Goal: Information Seeking & Learning: Learn about a topic

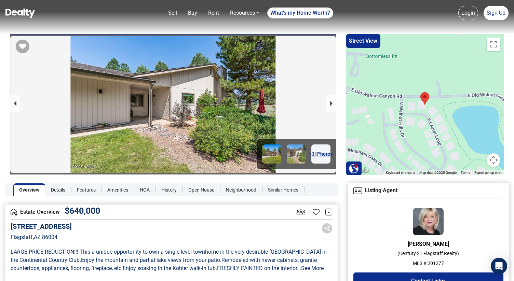
scroll to position [156, 0]
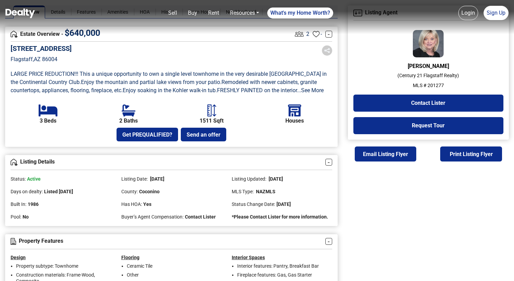
scroll to position [178, 0]
click at [189, 14] on link "Buy" at bounding box center [192, 13] width 15 height 14
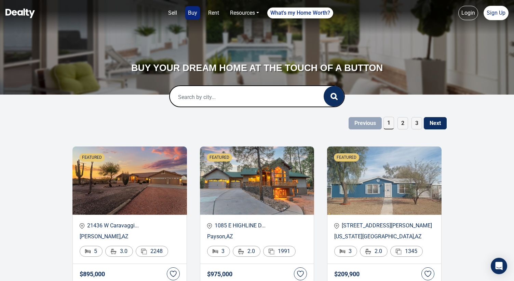
click at [207, 102] on input "text" at bounding box center [240, 97] width 140 height 22
click at [245, 99] on input "2313 N" at bounding box center [240, 97] width 140 height 22
click at [213, 120] on div "Flagstaff, AZ, USA" at bounding box center [257, 120] width 164 height 14
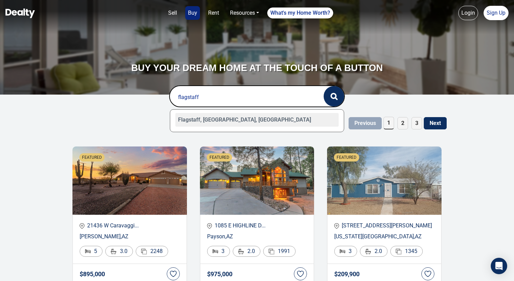
type input "Flagstaff, AZ, USA"
click at [338, 99] on button "button" at bounding box center [334, 96] width 20 height 20
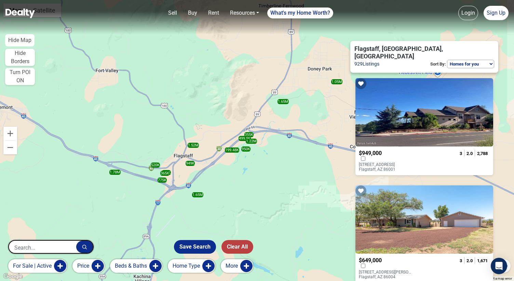
click at [231, 265] on button "More" at bounding box center [237, 266] width 32 height 14
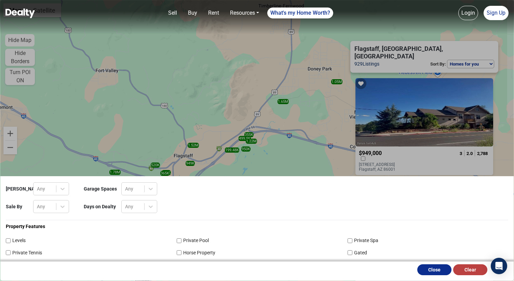
scroll to position [109, 0]
click at [444, 276] on div "Close Clear" at bounding box center [246, 270] width 492 height 16
click at [438, 274] on button "Close" at bounding box center [434, 269] width 34 height 11
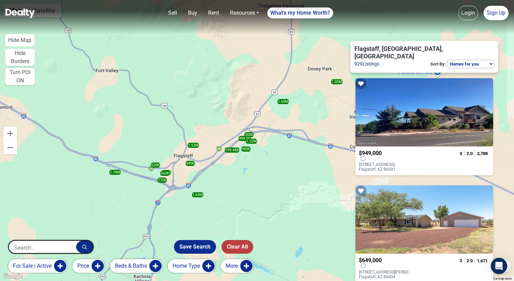
click at [242, 262] on button "More" at bounding box center [237, 266] width 32 height 14
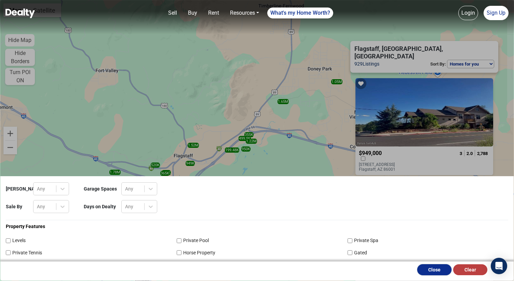
click at [432, 270] on button "Close" at bounding box center [434, 269] width 34 height 11
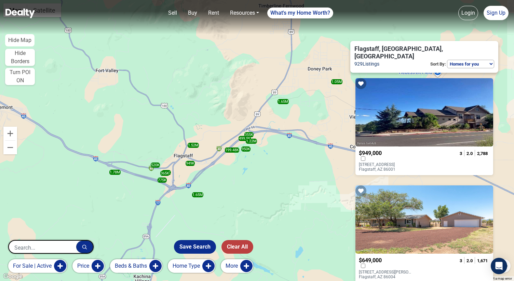
click at [246, 267] on button "More" at bounding box center [237, 266] width 32 height 14
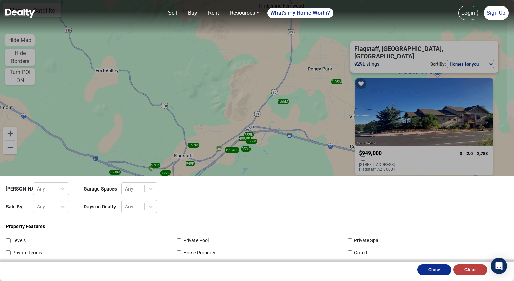
scroll to position [230, 0]
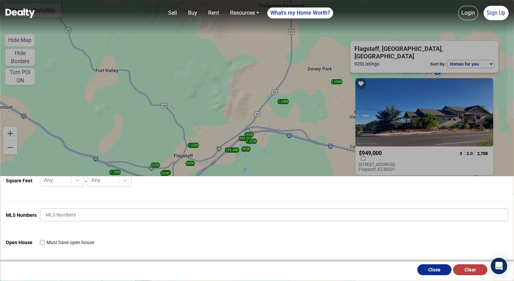
click at [138, 207] on form "Max HOA Any Garage Spaces Any Sale By Any Days on Dealty Any Property Features …" at bounding box center [257, 103] width 502 height 305
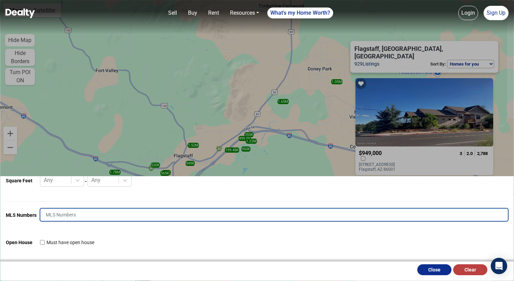
click at [135, 210] on input "text" at bounding box center [274, 214] width 468 height 13
type input "196892"
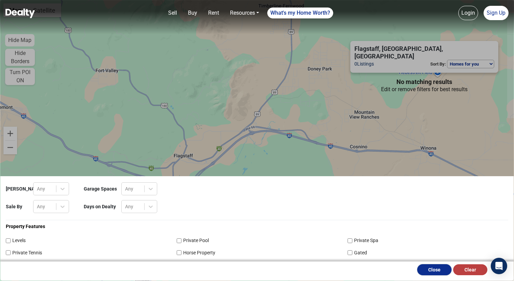
click at [427, 268] on button "Close" at bounding box center [434, 269] width 34 height 11
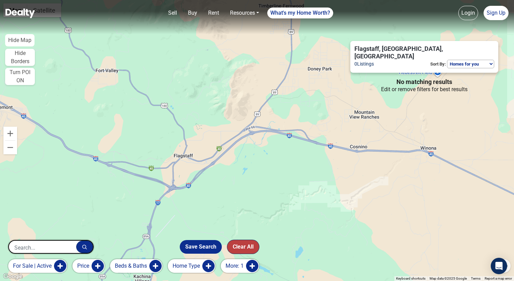
click at [237, 248] on button "Clear All" at bounding box center [243, 247] width 32 height 14
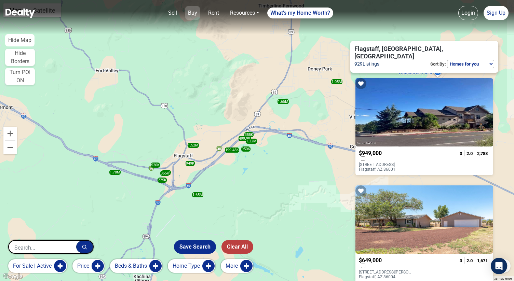
click at [195, 14] on link "Buy" at bounding box center [192, 13] width 15 height 14
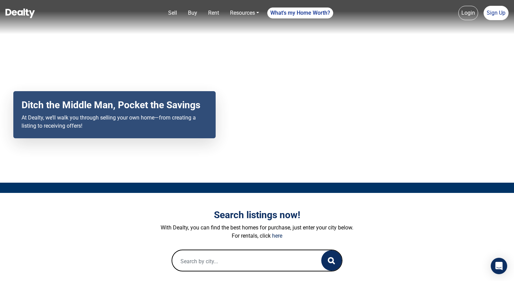
click at [193, 22] on nav "Sell Buy Rent Resources Loan Calculator Loan Options Find an agent What's my Ho…" at bounding box center [257, 17] width 514 height 34
click at [193, 15] on link "Buy" at bounding box center [192, 13] width 15 height 14
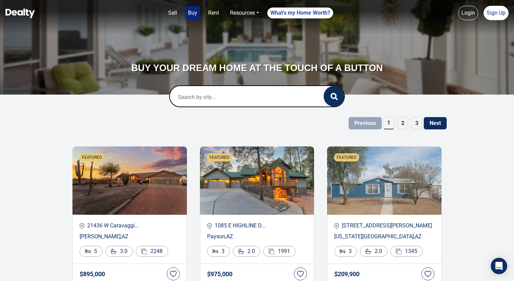
click at [193, 101] on input "text" at bounding box center [240, 97] width 140 height 22
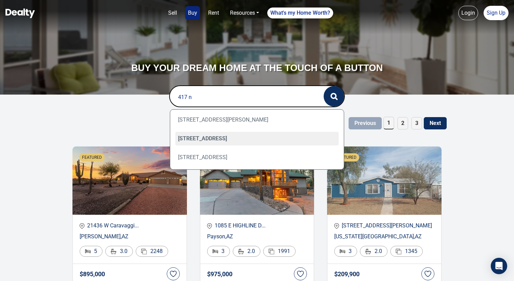
click at [252, 135] on div "417 N Sitgreaves Street, Flagstaff, AZ 86001" at bounding box center [257, 139] width 164 height 14
type input "417 N Sitgreaves Street, Flagstaff, AZ 86001"
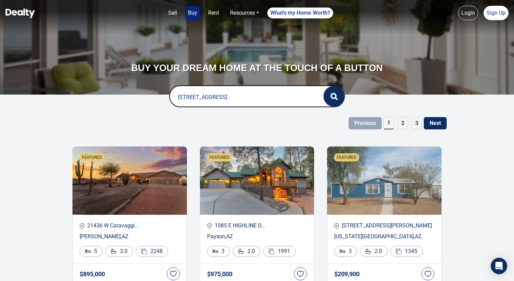
click at [333, 97] on icon "button" at bounding box center [333, 96] width 7 height 7
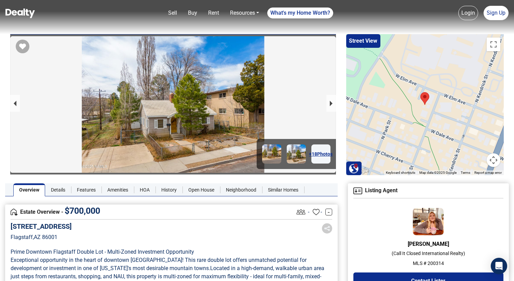
click at [17, 13] on img at bounding box center [19, 14] width 29 height 10
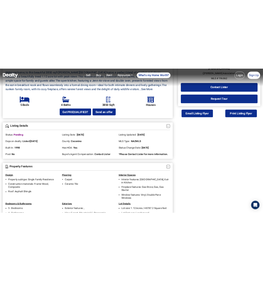
scroll to position [257, 0]
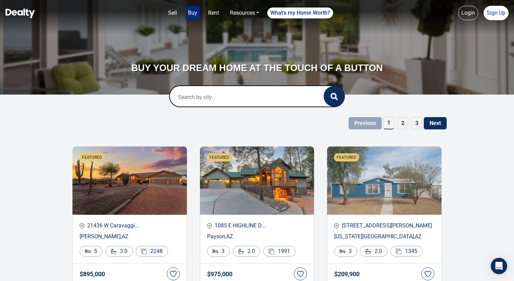
click at [197, 96] on input "text" at bounding box center [240, 97] width 140 height 22
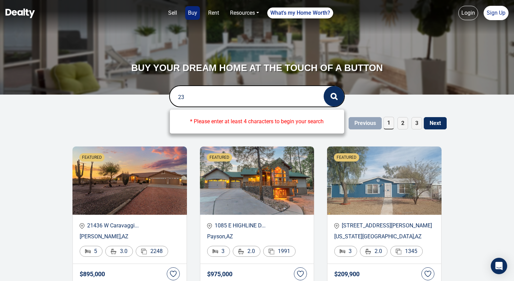
type input "2"
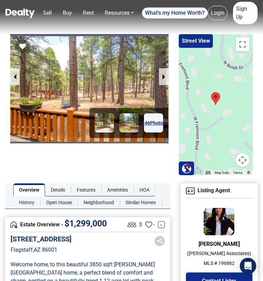
click at [153, 125] on link "+ 46 Photos" at bounding box center [153, 122] width 19 height 19
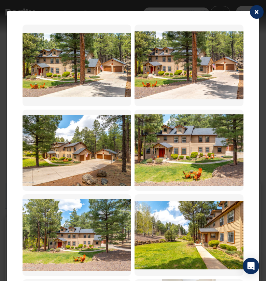
click at [258, 12] on span "×" at bounding box center [257, 12] width 4 height 10
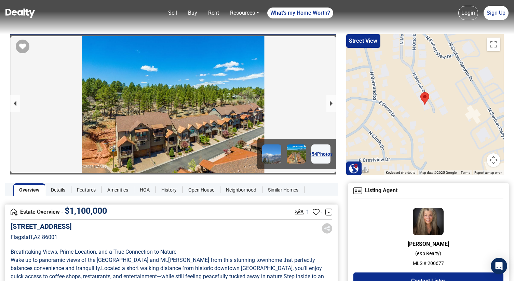
click at [325, 156] on link "+ 54 Photos" at bounding box center [320, 154] width 19 height 19
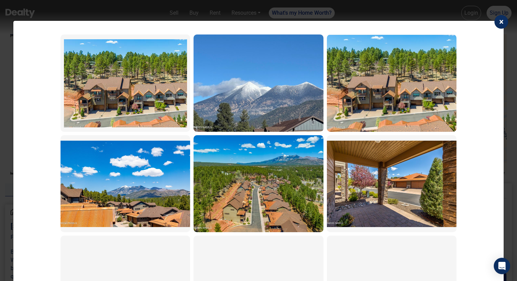
click at [504, 22] on button "×" at bounding box center [501, 22] width 14 height 14
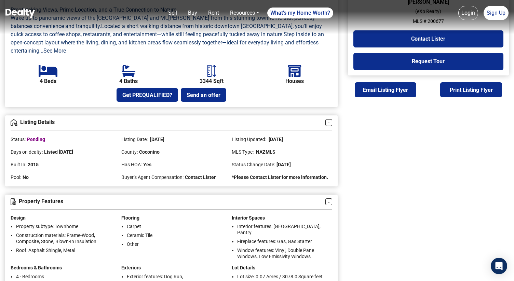
scroll to position [243, 0]
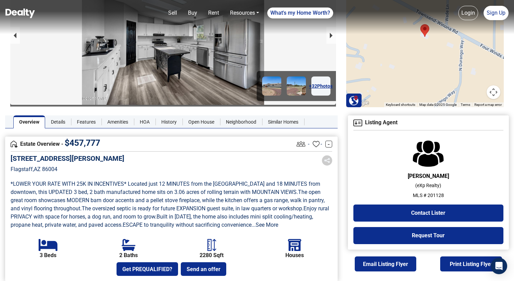
scroll to position [85, 0]
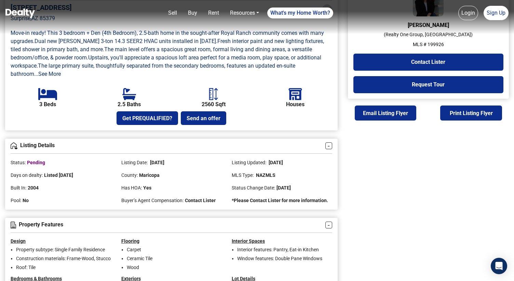
scroll to position [228, 0]
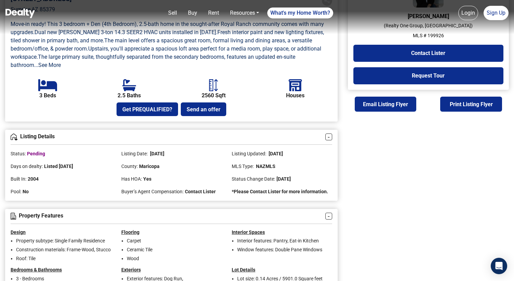
click at [17, 12] on img at bounding box center [19, 14] width 29 height 10
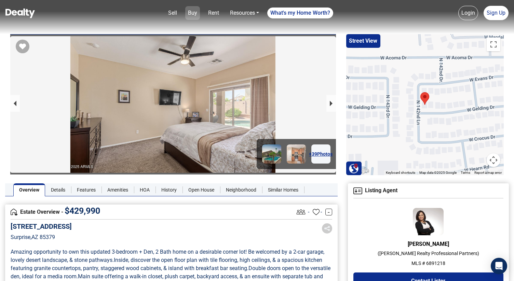
click at [190, 13] on link "Buy" at bounding box center [192, 13] width 15 height 14
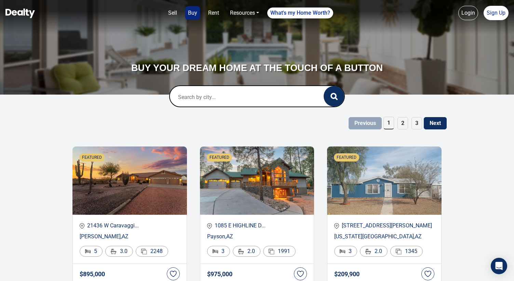
click at [195, 88] on input "text" at bounding box center [240, 97] width 140 height 22
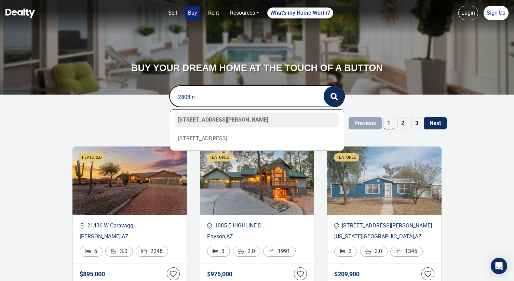
click at [194, 116] on div "[STREET_ADDRESS][PERSON_NAME]" at bounding box center [257, 120] width 164 height 14
type input "[STREET_ADDRESS][PERSON_NAME]"
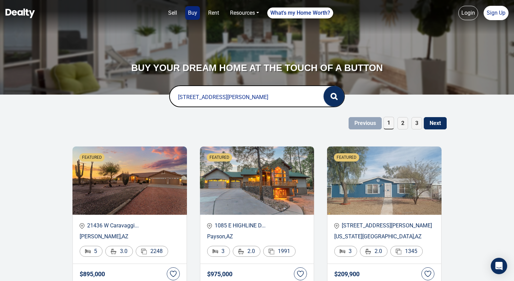
click at [334, 100] on button "button" at bounding box center [334, 96] width 20 height 20
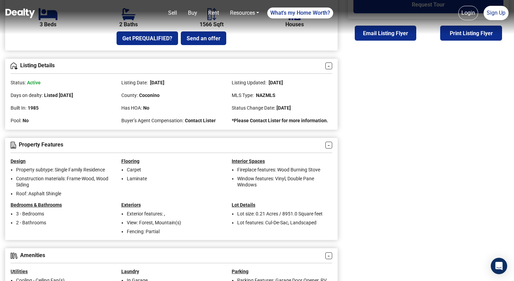
scroll to position [275, 0]
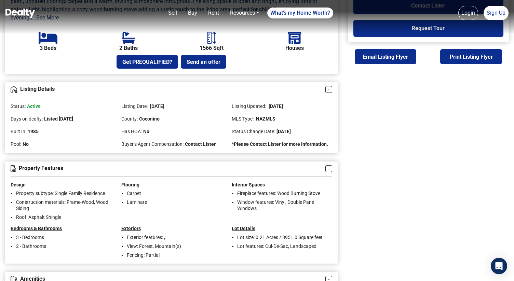
click at [279, 109] on span "08/05/2025" at bounding box center [275, 106] width 15 height 5
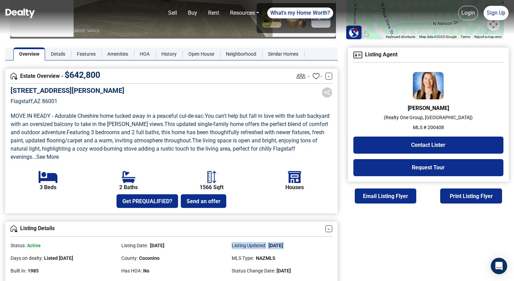
scroll to position [136, 0]
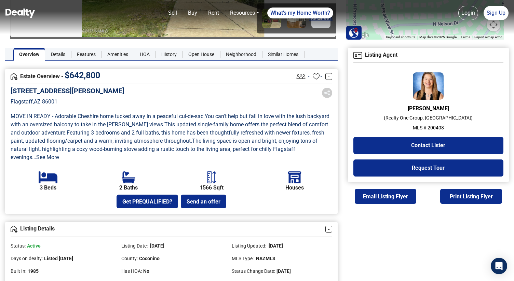
click at [252, 173] on section "2808 N Erin Way Flagstaff , AZ 86001 MOVE IN READY - Adorable Cheshire home tuc…" at bounding box center [171, 148] width 321 height 122
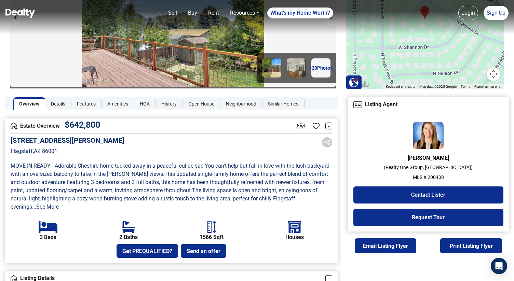
scroll to position [84, 0]
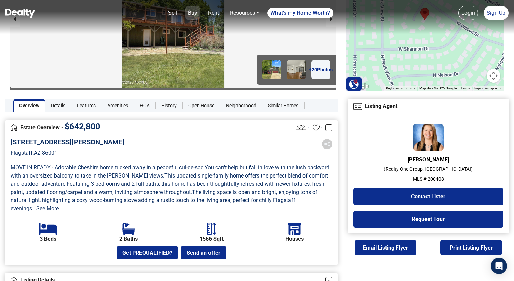
click at [188, 14] on link "Buy" at bounding box center [192, 13] width 15 height 14
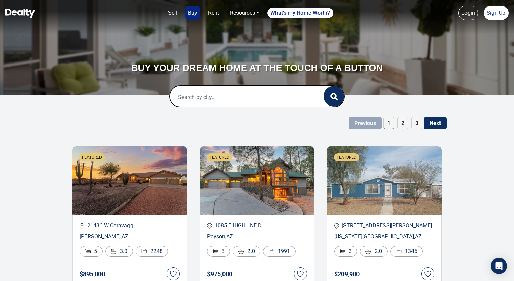
click at [220, 96] on input "text" at bounding box center [240, 97] width 140 height 22
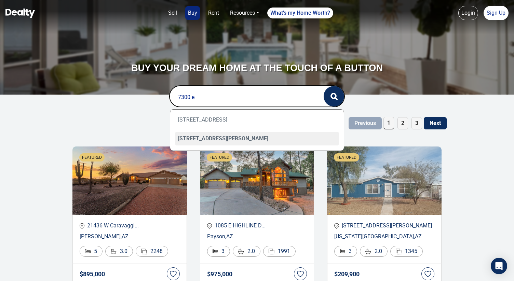
click at [244, 140] on div "7300 E Long Bow Drive, Williams, AZ 86046" at bounding box center [257, 139] width 164 height 14
type input "7300 E Long Bow Drive, Williams, AZ 86046"
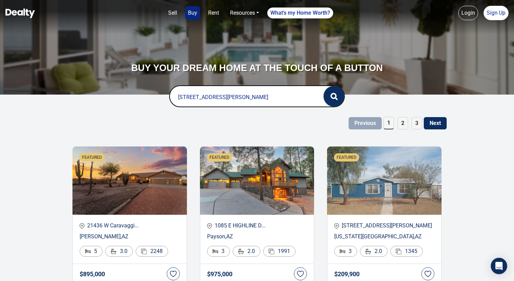
click at [335, 94] on circle "button" at bounding box center [333, 96] width 5 height 5
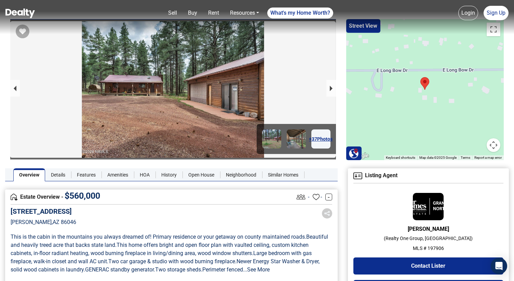
scroll to position [13, 0]
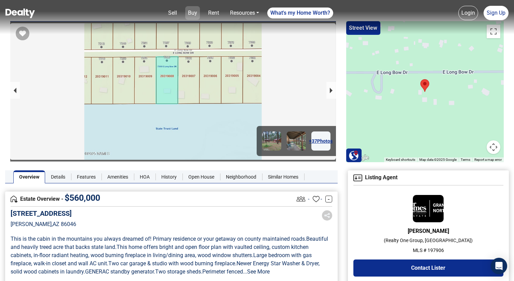
click at [195, 14] on link "Buy" at bounding box center [192, 13] width 15 height 14
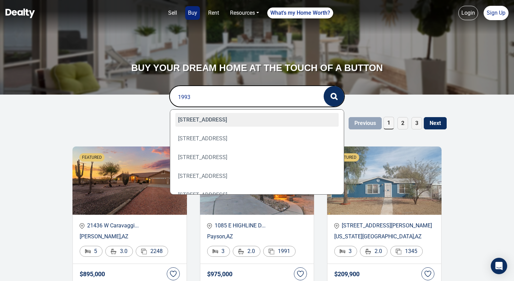
click at [289, 120] on div "[STREET_ADDRESS]" at bounding box center [257, 120] width 164 height 14
type input "[STREET_ADDRESS]"
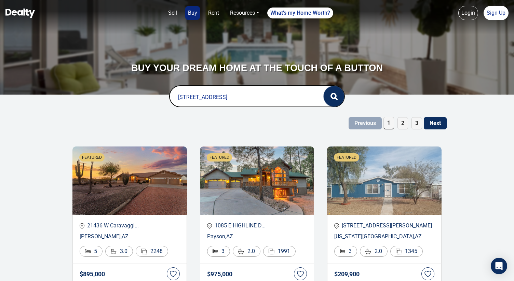
click at [333, 101] on button "button" at bounding box center [334, 96] width 20 height 20
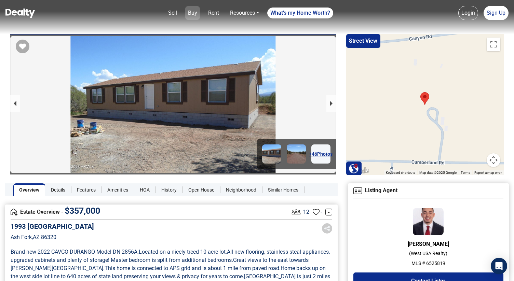
click at [192, 12] on link "Buy" at bounding box center [192, 13] width 15 height 14
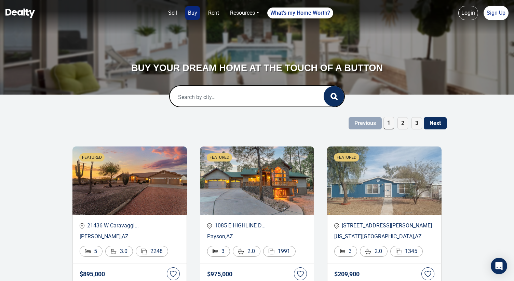
click at [204, 96] on input "text" at bounding box center [240, 97] width 140 height 22
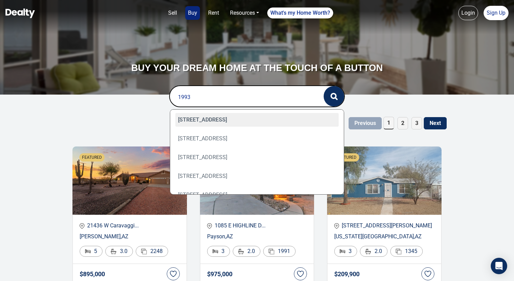
click at [188, 121] on div "[STREET_ADDRESS]" at bounding box center [257, 120] width 164 height 14
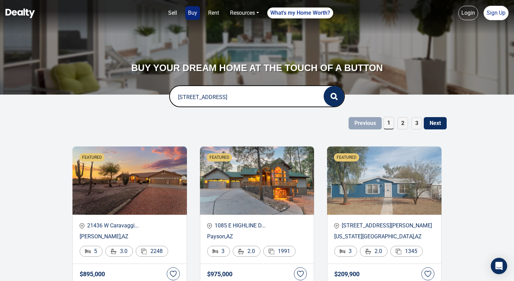
click at [246, 97] on input "[STREET_ADDRESS]" at bounding box center [240, 97] width 140 height 22
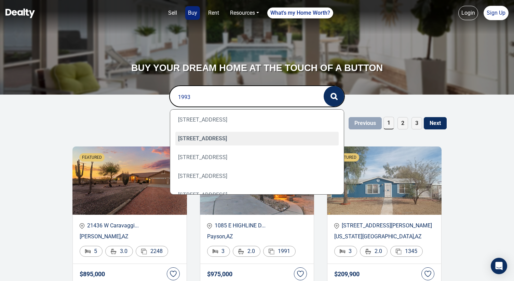
click at [238, 134] on div "[STREET_ADDRESS]" at bounding box center [257, 139] width 164 height 14
type input "[STREET_ADDRESS]"
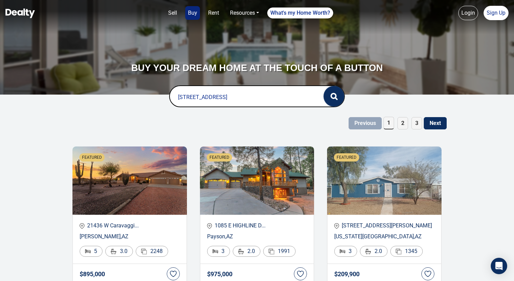
click at [329, 97] on button "button" at bounding box center [334, 96] width 20 height 20
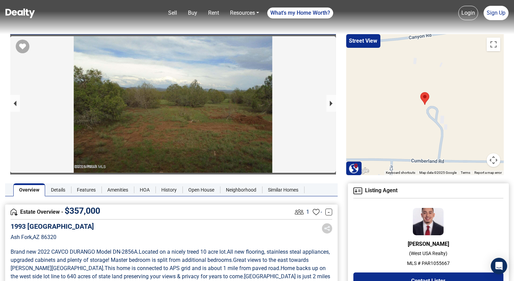
click at [200, 14] on ul "Sell Buy Rent Resources Loan Calculator Loan Options Find an agent What's my Ho…" at bounding box center [249, 13] width 168 height 14
click at [193, 14] on link "Buy" at bounding box center [192, 13] width 15 height 14
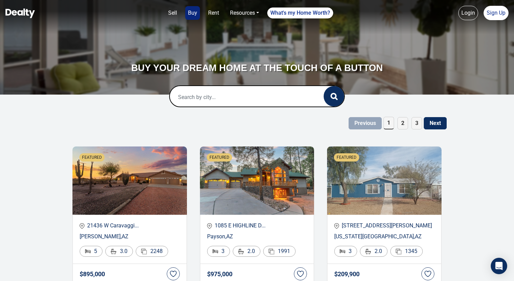
click at [227, 98] on input "text" at bounding box center [240, 97] width 140 height 22
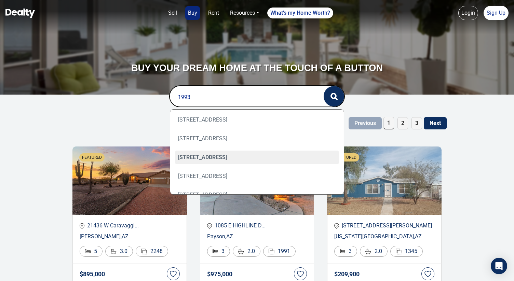
click at [220, 153] on div "[STREET_ADDRESS]" at bounding box center [257, 158] width 164 height 14
type input "[STREET_ADDRESS]"
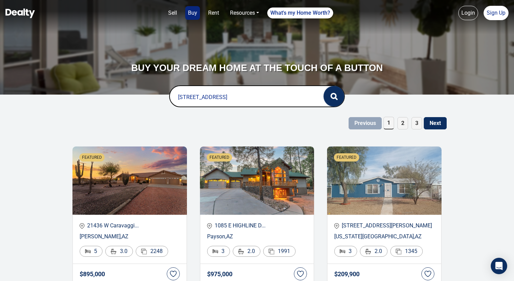
click at [333, 92] on button "button" at bounding box center [334, 96] width 20 height 20
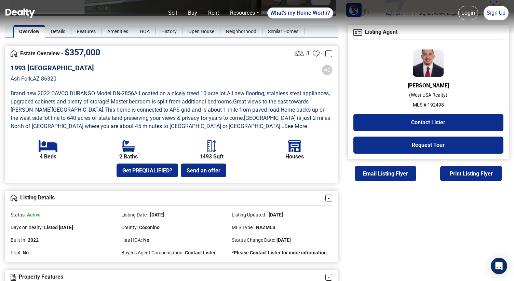
scroll to position [159, 0]
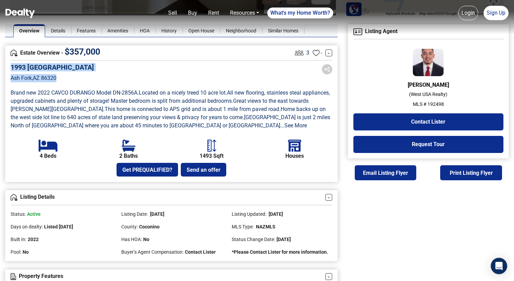
drag, startPoint x: 58, startPoint y: 80, endPoint x: 6, endPoint y: 64, distance: 54.4
click at [6, 64] on div "Estate Overview - $ 357,000 3 - - 1993 Cumberland Road Ash Fork , AZ 86320 Bran…" at bounding box center [171, 113] width 332 height 137
copy div "1993 Cumberland Road Ash Fork , AZ 86320"
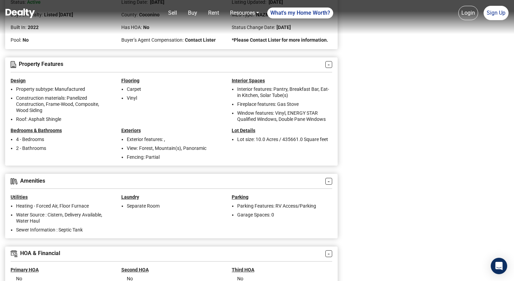
scroll to position [371, 0]
click at [185, 14] on link "Buy" at bounding box center [192, 13] width 15 height 14
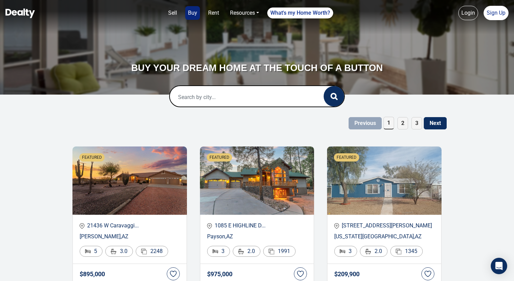
click at [196, 106] on input "text" at bounding box center [240, 97] width 140 height 22
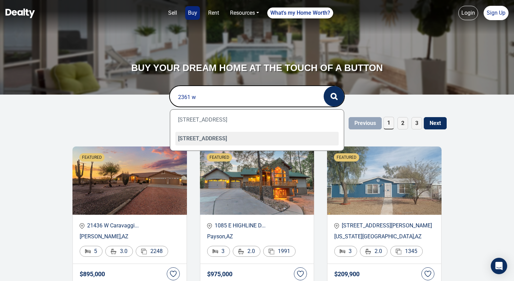
click at [236, 137] on div "2361 W Mission Timber Circle, Flagstaff, AZ 86001" at bounding box center [257, 139] width 164 height 14
type input "2361 W Mission Timber Circle, Flagstaff, AZ 86001"
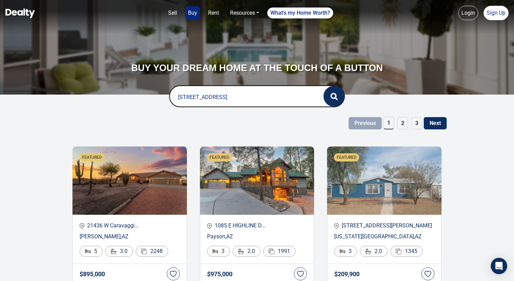
click at [326, 92] on button "button" at bounding box center [334, 96] width 20 height 20
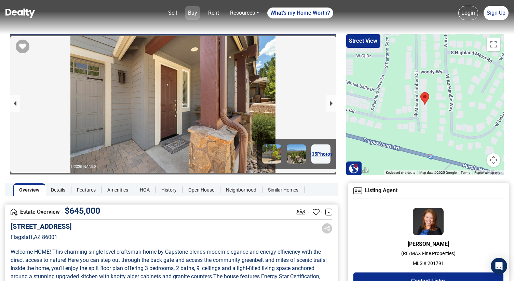
click at [193, 10] on link "Buy" at bounding box center [192, 13] width 15 height 14
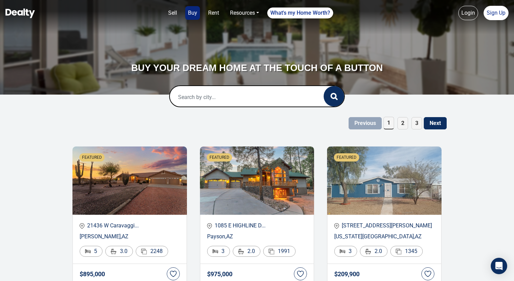
click at [221, 96] on input "text" at bounding box center [240, 97] width 140 height 22
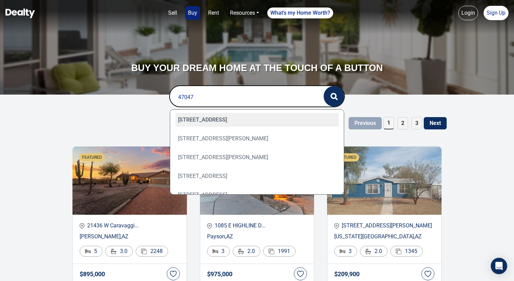
click at [249, 122] on div "47047 8th Street, Ash Fork, AZ 86320" at bounding box center [257, 120] width 164 height 14
type input "47047 8th Street, Ash Fork, AZ 86320"
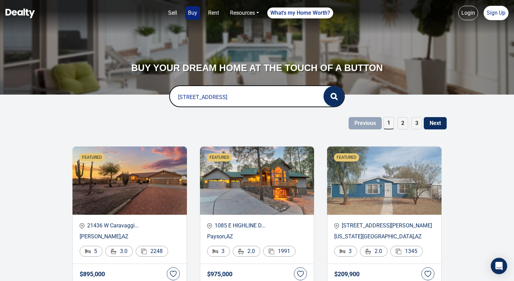
click at [338, 92] on button "button" at bounding box center [334, 96] width 20 height 20
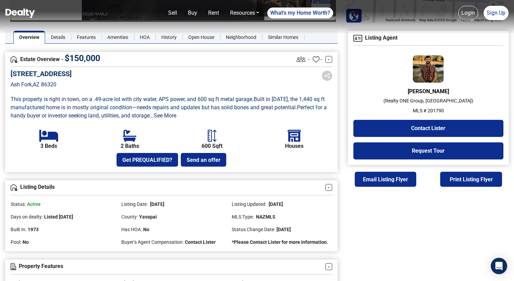
scroll to position [151, 0]
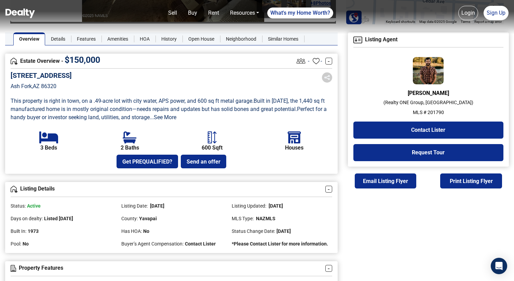
click at [15, 14] on img at bounding box center [19, 14] width 29 height 10
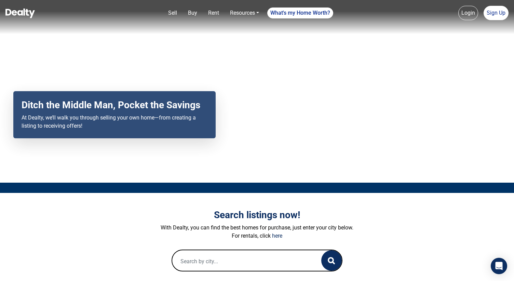
click at [206, 259] on input "text" at bounding box center [239, 261] width 135 height 22
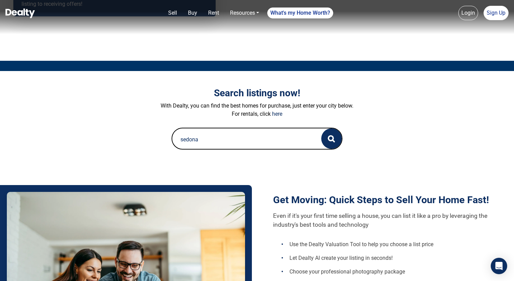
scroll to position [124, 0]
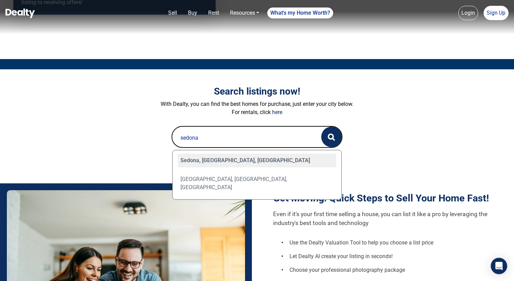
click at [248, 160] on div "Sedona, [GEOGRAPHIC_DATA], [GEOGRAPHIC_DATA]" at bounding box center [257, 161] width 159 height 14
type input "Sedona, [GEOGRAPHIC_DATA], [GEOGRAPHIC_DATA]"
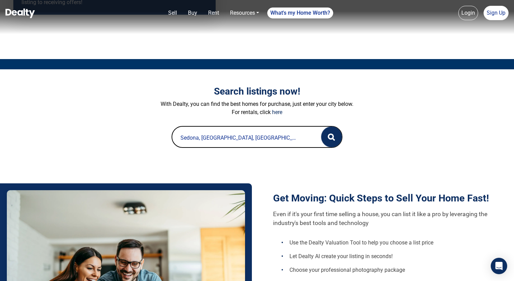
click at [328, 138] on circle "button" at bounding box center [330, 136] width 5 height 5
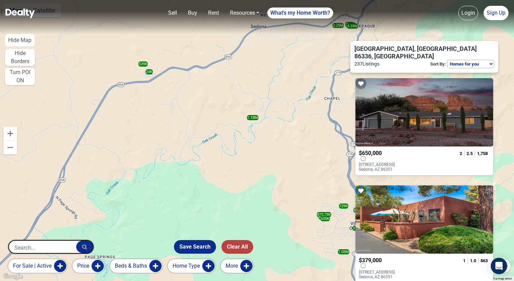
click at [391, 162] on p "[STREET_ADDRESS]" at bounding box center [386, 167] width 55 height 10
click at [191, 15] on link "Buy" at bounding box center [192, 13] width 15 height 14
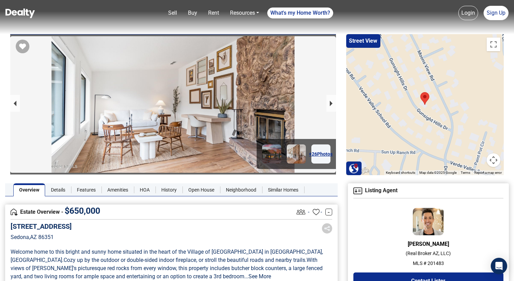
click at [435, 265] on p "MLS # 201483" at bounding box center [428, 263] width 150 height 7
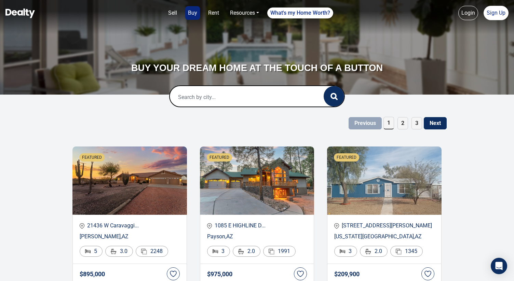
click at [213, 99] on input "text" at bounding box center [240, 97] width 140 height 22
paste input "[STREET_ADDRESS]"
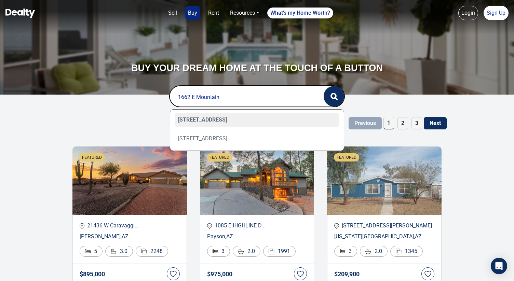
click at [215, 120] on div "[STREET_ADDRESS]" at bounding box center [257, 120] width 164 height 14
type input "[STREET_ADDRESS]"
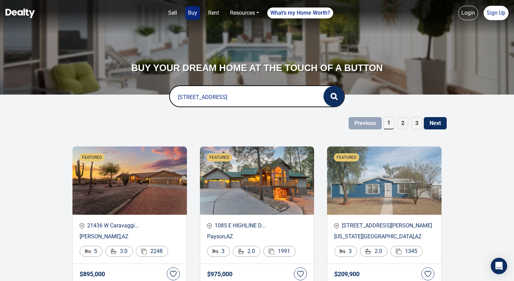
click at [335, 99] on icon "button" at bounding box center [336, 98] width 2 height 2
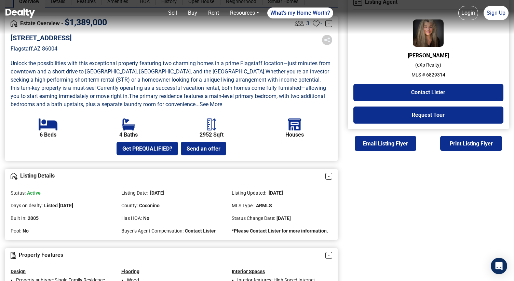
scroll to position [85, 0]
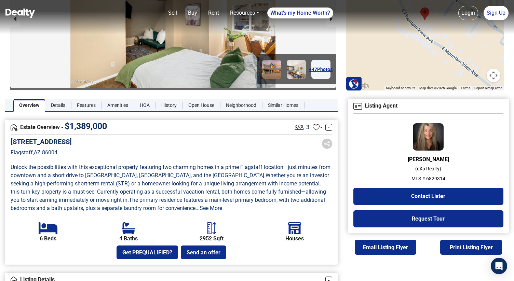
click at [186, 14] on link "Buy" at bounding box center [192, 13] width 15 height 14
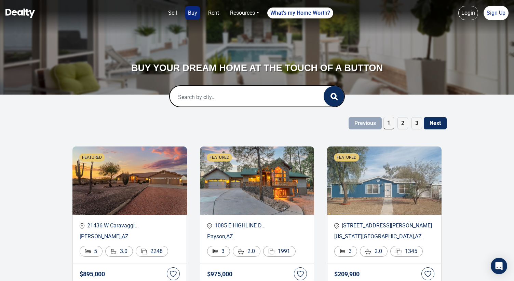
click at [212, 104] on input "text" at bounding box center [240, 97] width 140 height 22
paste input "[STREET_ADDRESS]"
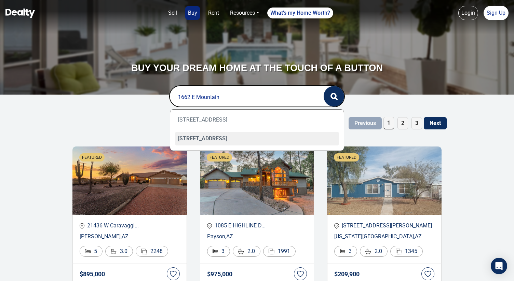
click at [218, 139] on div "1662 E Mountain View Avenue, Flagstaff, AZ 86004" at bounding box center [257, 139] width 164 height 14
type input "1662 E Mountain View Avenue, Flagstaff, AZ 86004"
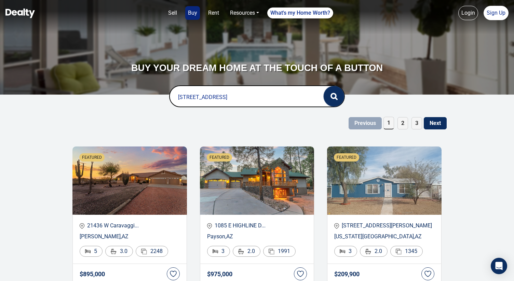
click at [332, 94] on circle "button" at bounding box center [333, 96] width 5 height 5
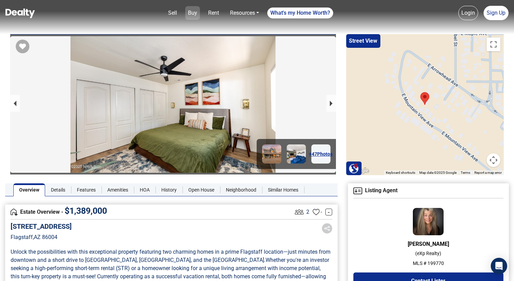
click at [193, 15] on link "Buy" at bounding box center [192, 13] width 15 height 14
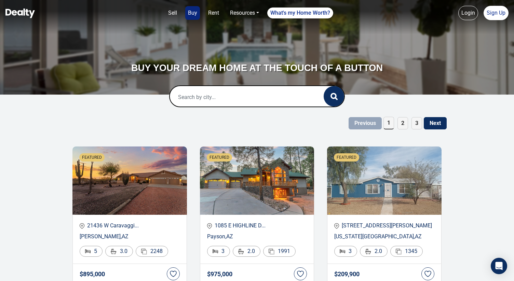
click at [183, 104] on input "text" at bounding box center [240, 97] width 140 height 22
paste input "[STREET_ADDRESS]"
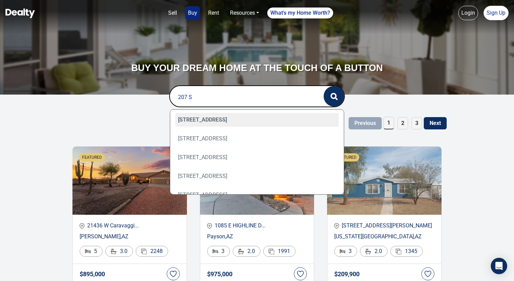
click at [200, 121] on div "[STREET_ADDRESS]" at bounding box center [257, 120] width 164 height 14
type input "[STREET_ADDRESS]"
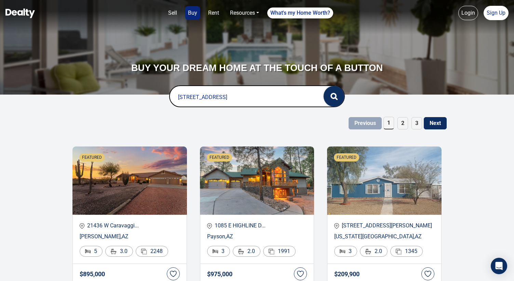
click at [329, 97] on button "button" at bounding box center [334, 96] width 20 height 20
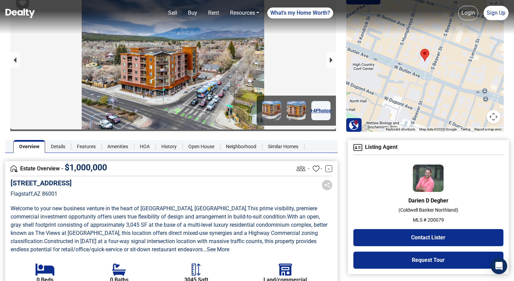
scroll to position [43, 0]
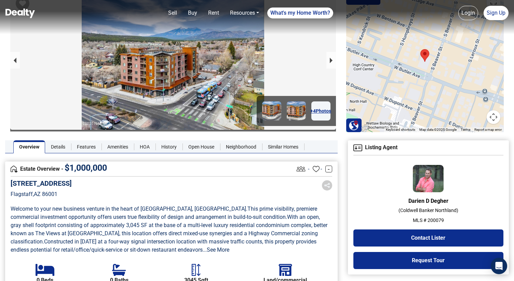
click at [428, 222] on p "MLS # 200079" at bounding box center [428, 220] width 150 height 7
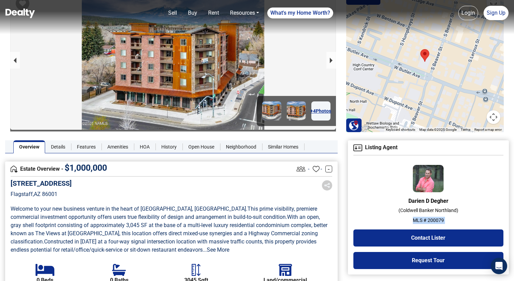
copy div "MLS # 200079 Contact Lister Request Tour Email Listing Flyer Print Listing Flye…"
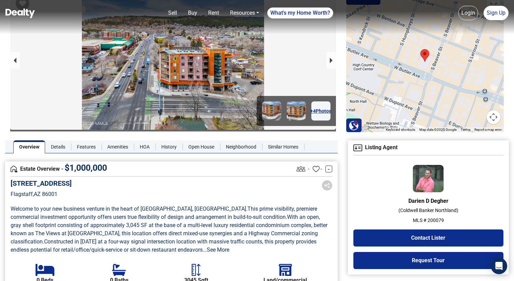
click at [56, 197] on p "Flagstaff , AZ 86001" at bounding box center [41, 194] width 61 height 8
drag, startPoint x: 60, startPoint y: 197, endPoint x: 7, endPoint y: 184, distance: 54.4
click at [7, 184] on div "Estate Overview - $ 1,000,000 - - - 207 S Beaver Street Flagstaff , AZ 86001 We…" at bounding box center [171, 234] width 332 height 145
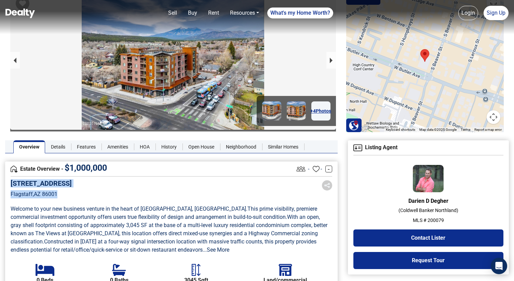
copy div "207 S Beaver Street Flagstaff , AZ 86001"
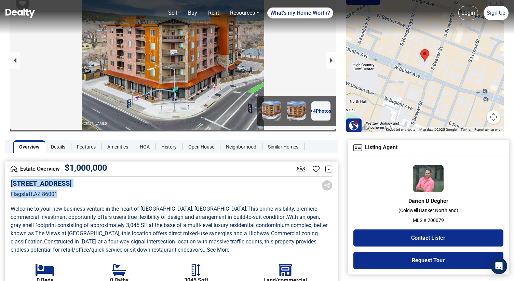
copy div "207 S Beaver Street Flagstaff , AZ 86001"
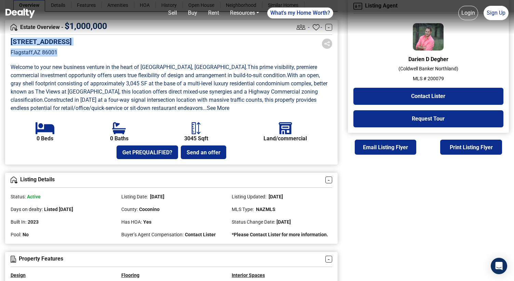
scroll to position [185, 0]
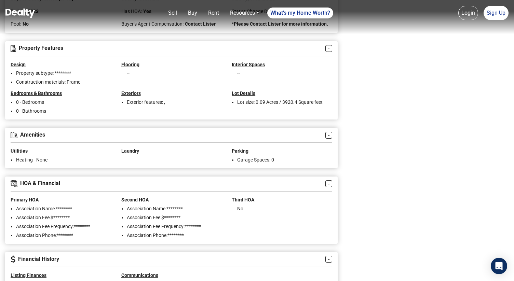
scroll to position [397, 0]
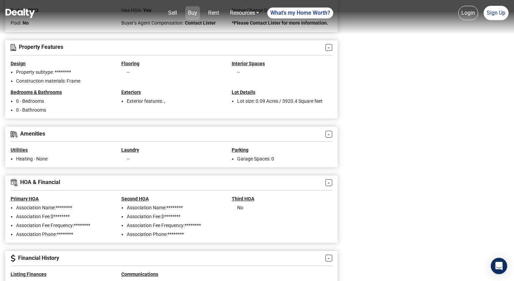
click at [192, 13] on link "Buy" at bounding box center [192, 13] width 15 height 14
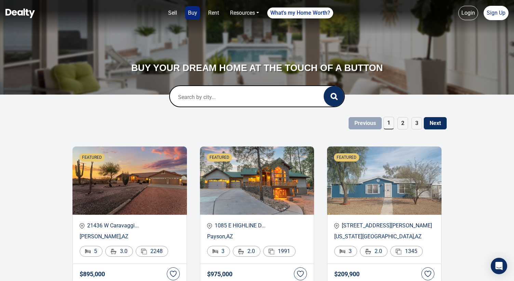
click at [194, 100] on input "text" at bounding box center [240, 97] width 140 height 22
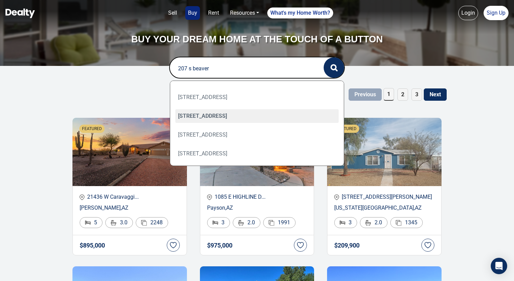
scroll to position [29, 0]
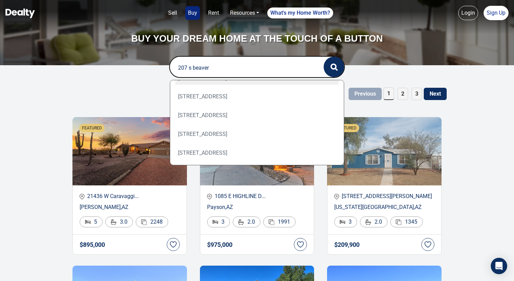
click at [222, 68] on input "207 s beaver" at bounding box center [240, 68] width 140 height 22
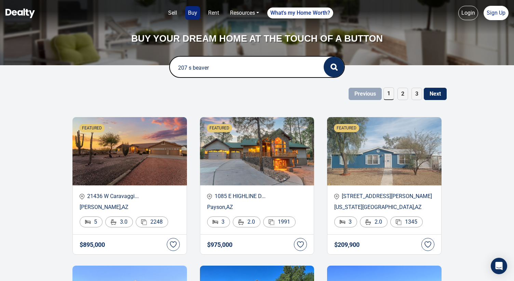
click at [222, 68] on input "207 s beaver" at bounding box center [240, 68] width 140 height 22
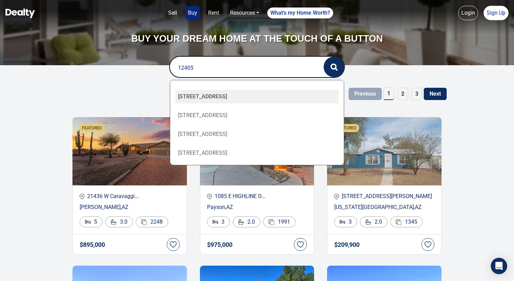
click at [194, 99] on div "12405 Forest Service 772 Road, Flagstaff, AZ 86005" at bounding box center [257, 97] width 164 height 14
type input "12405 Forest Service 772 Road, Flagstaff, AZ 86005"
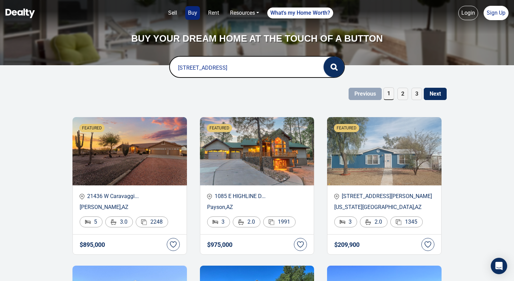
click at [331, 66] on circle "button" at bounding box center [333, 66] width 5 height 5
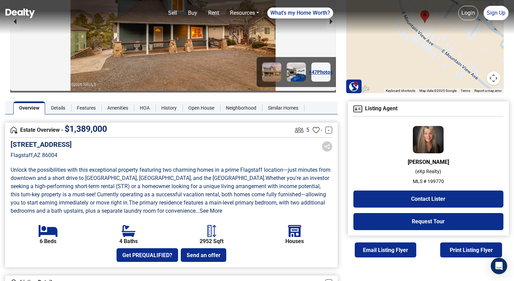
scroll to position [82, 0]
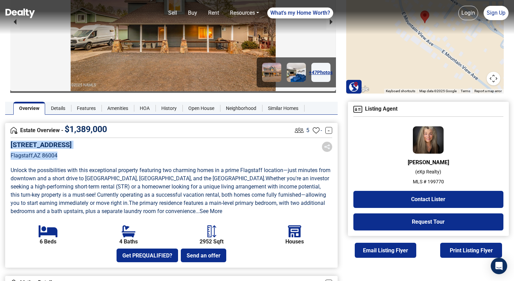
drag, startPoint x: 57, startPoint y: 155, endPoint x: 5, endPoint y: 142, distance: 54.2
click at [5, 142] on div "Estate Overview - $ 1,389,000 5 - - 1662 E Mountain View Avenue Flagstaff , AZ …" at bounding box center [171, 195] width 332 height 145
copy div "1662 E Mountain View Avenue Flagstaff , AZ 86004"
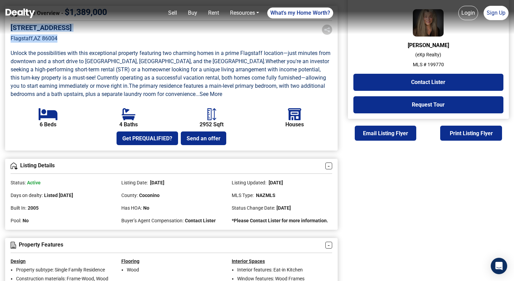
scroll to position [197, 0]
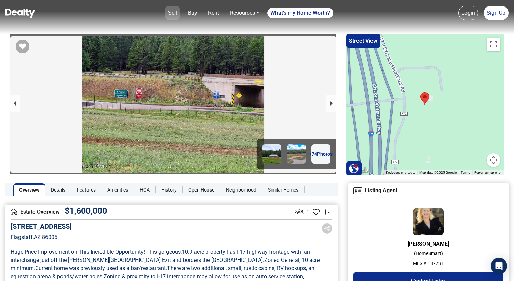
click at [172, 14] on link "Sell" at bounding box center [172, 13] width 14 height 14
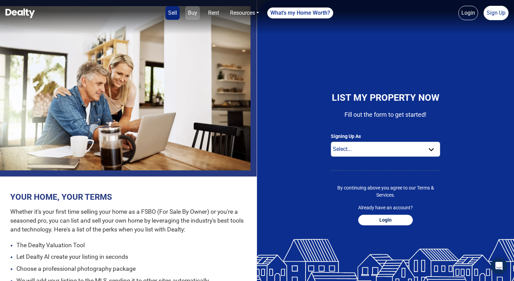
click at [191, 14] on link "Buy" at bounding box center [192, 13] width 15 height 14
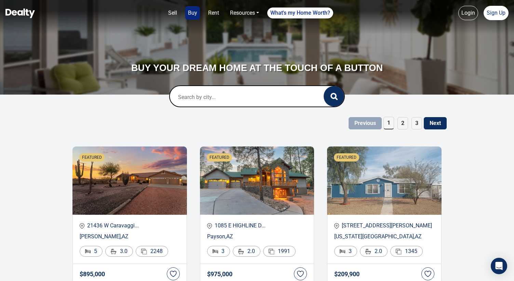
click at [244, 98] on input "text" at bounding box center [240, 97] width 140 height 22
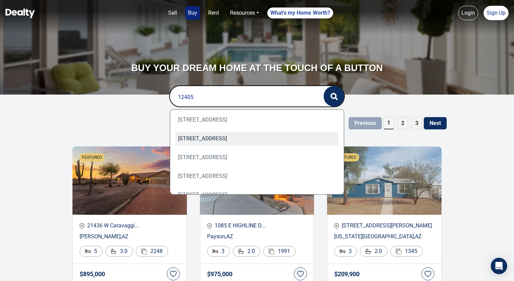
click at [275, 140] on div "12405 Forest Service 772, Flagstaff, AZ 86005" at bounding box center [257, 139] width 164 height 14
type input "12405 Forest Service 772, Flagstaff, AZ 86005"
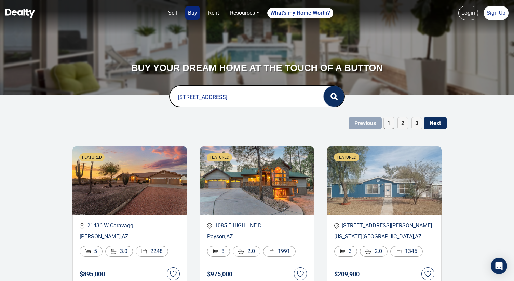
click at [335, 94] on circle "button" at bounding box center [333, 96] width 5 height 5
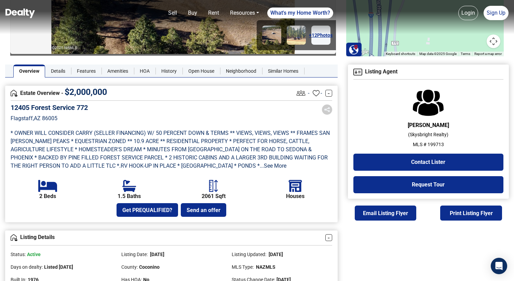
scroll to position [121, 0]
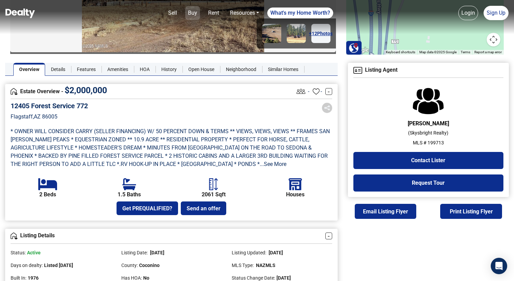
click at [194, 12] on link "Buy" at bounding box center [192, 13] width 15 height 14
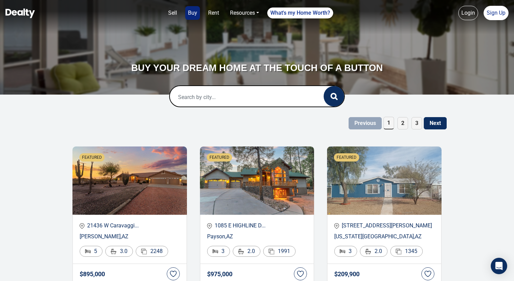
click at [202, 90] on input "text" at bounding box center [240, 97] width 140 height 22
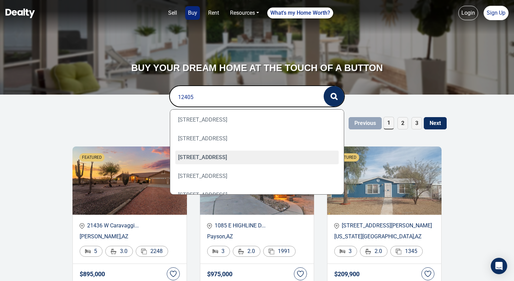
click at [203, 157] on div "[STREET_ADDRESS]" at bounding box center [257, 158] width 164 height 14
type input "[STREET_ADDRESS]"
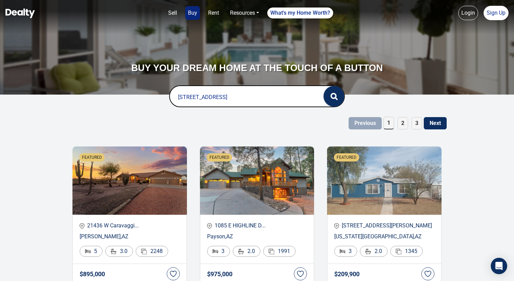
click at [327, 99] on button "button" at bounding box center [334, 96] width 20 height 20
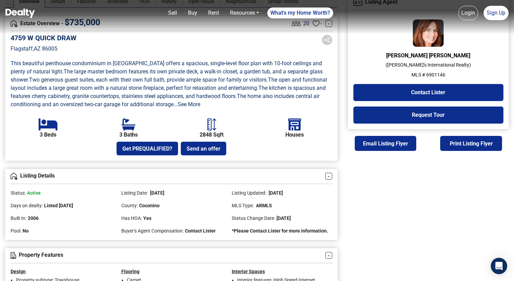
scroll to position [188, 0]
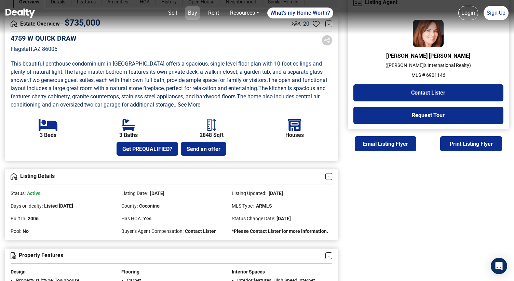
click at [195, 10] on link "Buy" at bounding box center [192, 13] width 15 height 14
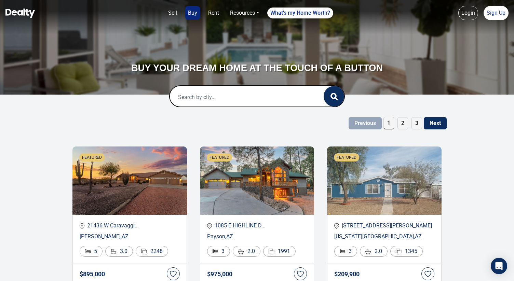
click at [191, 95] on input "text" at bounding box center [240, 97] width 140 height 22
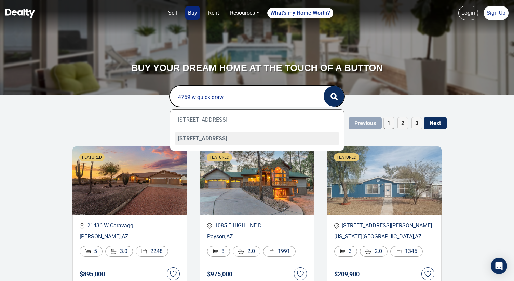
click at [203, 135] on div "[STREET_ADDRESS]" at bounding box center [257, 139] width 164 height 14
type input "[STREET_ADDRESS]"
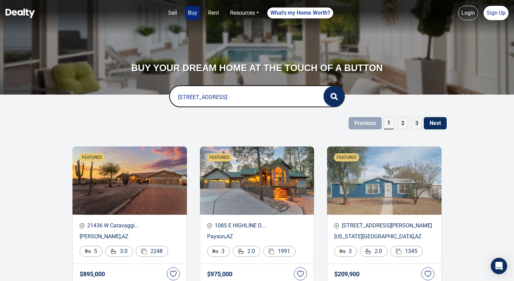
click at [331, 100] on button "button" at bounding box center [334, 96] width 20 height 20
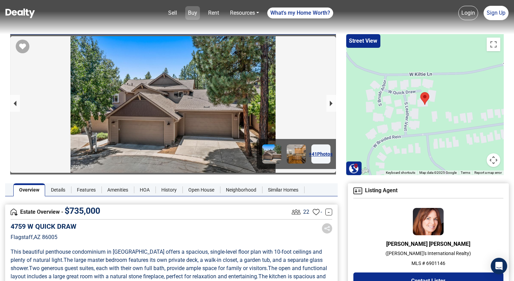
click at [192, 12] on link "Buy" at bounding box center [192, 13] width 15 height 14
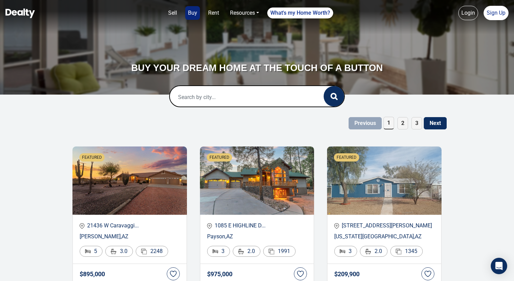
click at [191, 92] on input "text" at bounding box center [240, 97] width 140 height 22
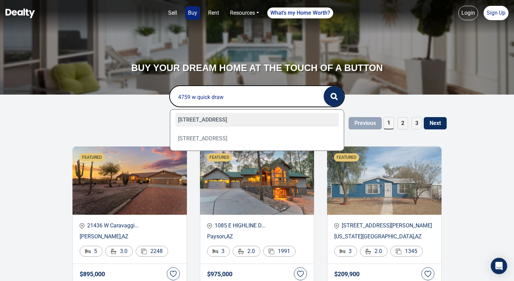
click at [197, 122] on div "[STREET_ADDRESS]" at bounding box center [257, 120] width 164 height 14
type input "[STREET_ADDRESS]"
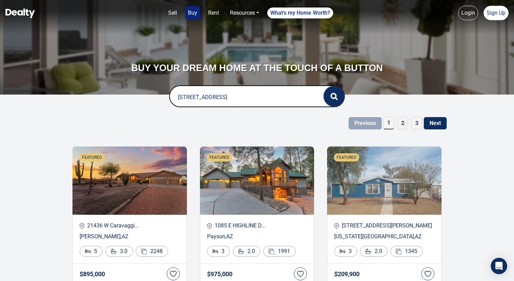
click at [332, 100] on button "button" at bounding box center [334, 96] width 20 height 20
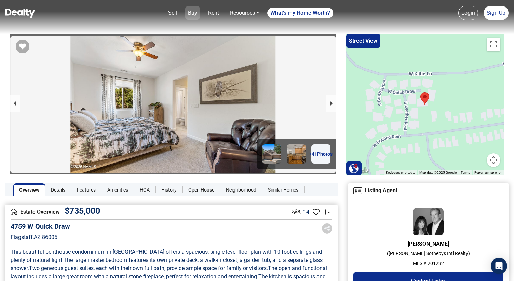
click at [193, 13] on link "Buy" at bounding box center [192, 13] width 15 height 14
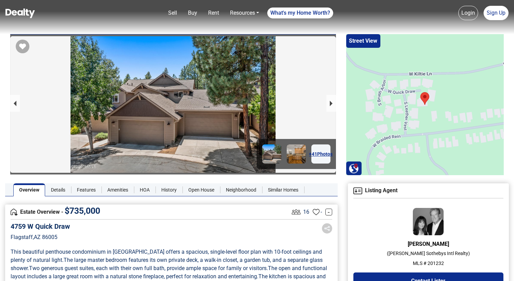
scroll to position [212, 0]
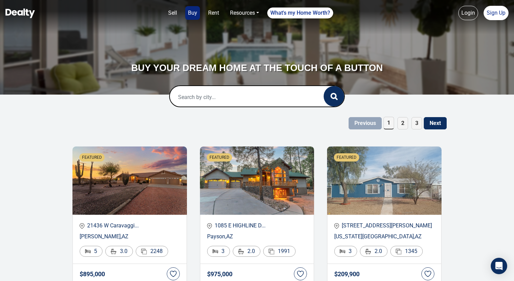
click at [204, 94] on input "text" at bounding box center [240, 97] width 140 height 22
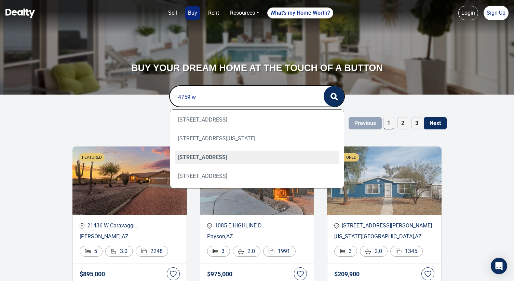
click at [213, 157] on div "4759 W Quick Draw, Flagstaff, AZ 86005" at bounding box center [257, 158] width 164 height 14
type input "4759 W Quick Draw, Flagstaff, AZ 86005"
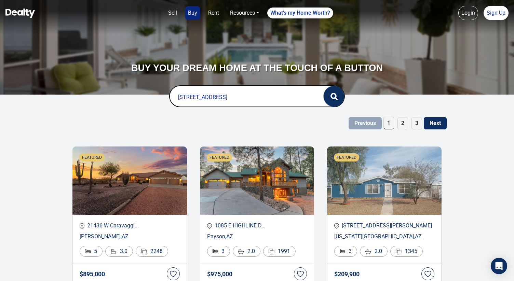
click at [333, 95] on icon "button" at bounding box center [333, 96] width 7 height 7
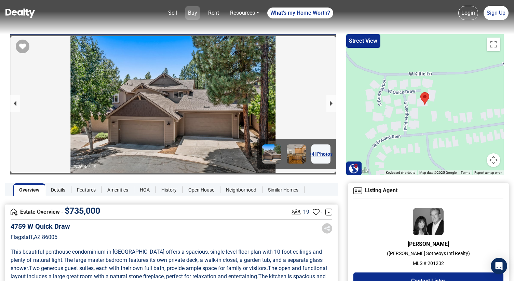
click at [193, 9] on link "Buy" at bounding box center [192, 13] width 15 height 14
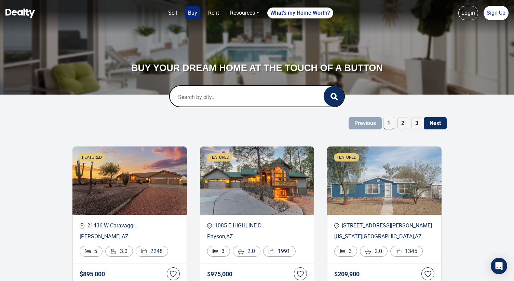
click at [213, 96] on input "text" at bounding box center [240, 97] width 140 height 22
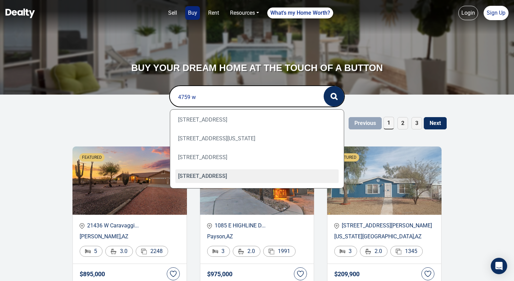
click at [217, 172] on div "4759 W QUICK DRAW, Flagstaff, AZ 86005" at bounding box center [257, 176] width 164 height 14
type input "4759 W QUICK DRAW, Flagstaff, AZ 86005"
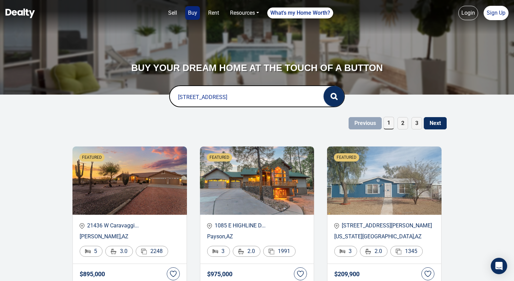
click at [328, 94] on button "button" at bounding box center [334, 96] width 20 height 20
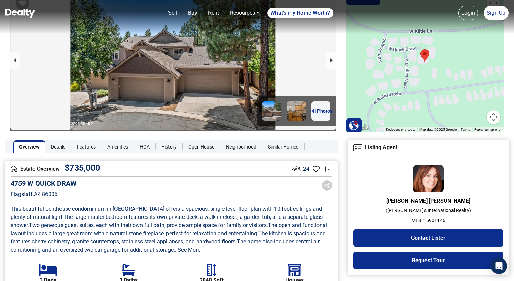
scroll to position [27, 0]
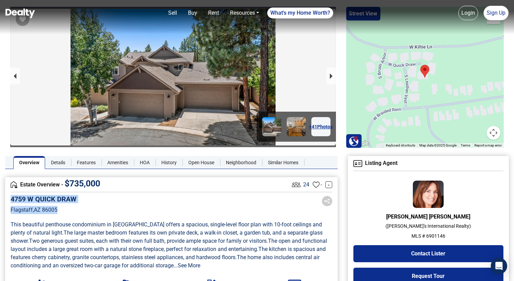
drag, startPoint x: 58, startPoint y: 210, endPoint x: 3, endPoint y: 199, distance: 56.3
copy div "[STREET_ADDRESS]"
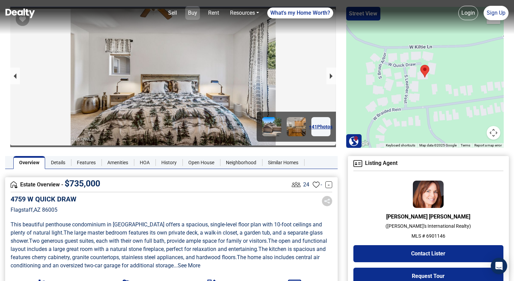
click at [196, 13] on link "Buy" at bounding box center [192, 13] width 15 height 14
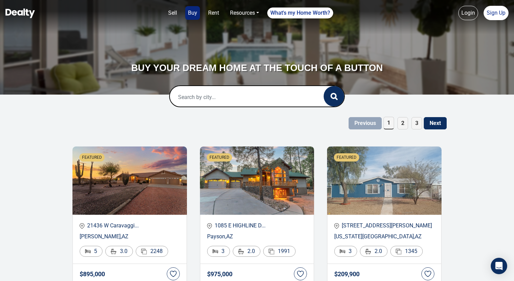
click at [204, 99] on input "text" at bounding box center [240, 97] width 140 height 22
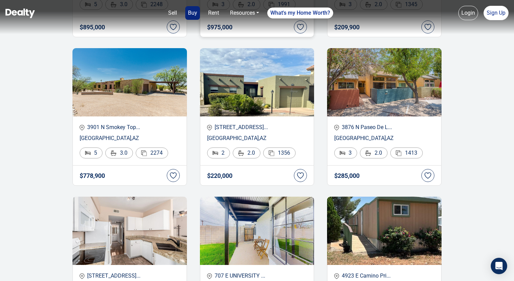
scroll to position [250, 0]
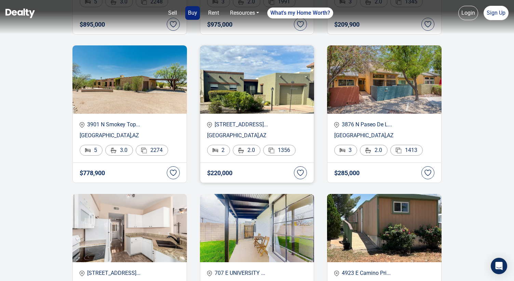
click at [239, 93] on img at bounding box center [257, 79] width 114 height 68
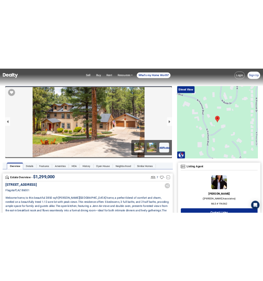
scroll to position [184, 0]
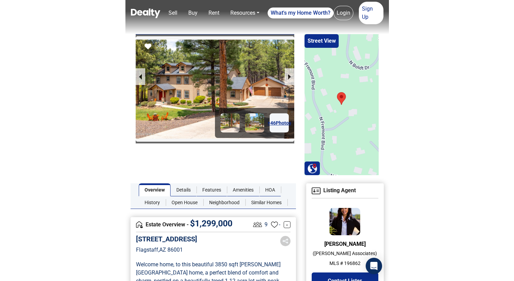
scroll to position [184, 0]
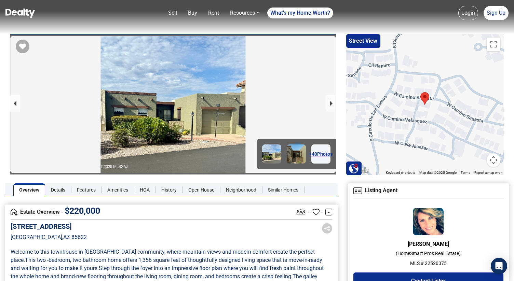
click at [319, 156] on link "+ 40 Photos" at bounding box center [320, 154] width 19 height 19
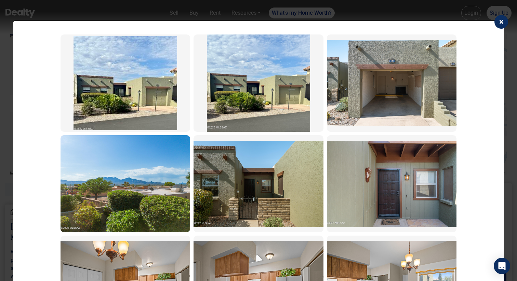
click at [501, 24] on span "×" at bounding box center [501, 22] width 4 height 10
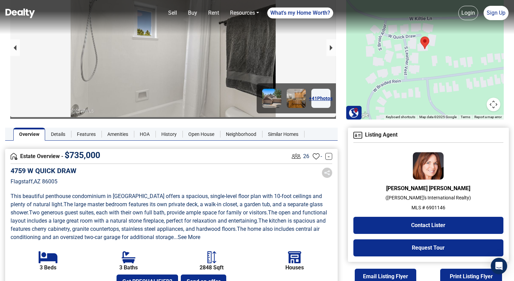
scroll to position [40, 0]
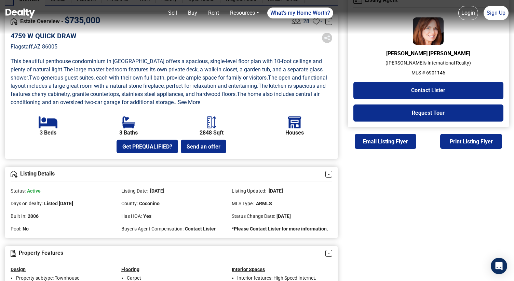
scroll to position [172, 0]
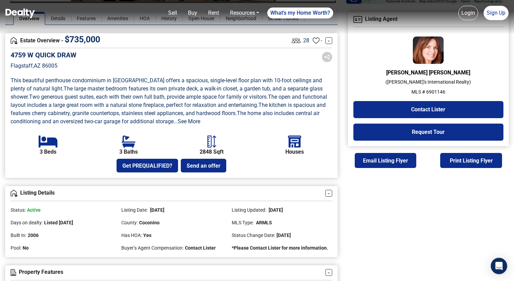
click at [433, 92] on p "MLS # 6901146" at bounding box center [428, 91] width 150 height 7
copy div "MLS # 6901146 Contact Lister Request Tour Email Listing Flyer Print Listing Fly…"
click at [210, 17] on link "Rent" at bounding box center [213, 13] width 16 height 14
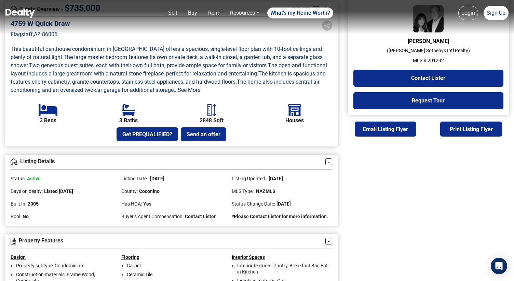
scroll to position [204, 0]
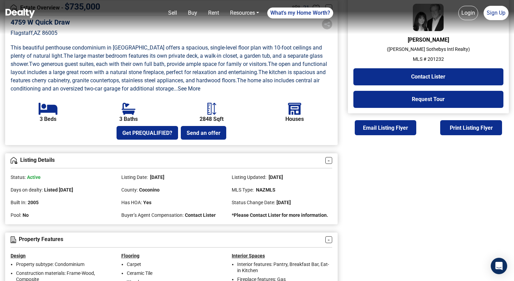
click at [435, 59] on p "MLS # 201232" at bounding box center [428, 59] width 150 height 7
copy div "MLS # 201232 Contact Lister Request Tour Email Listing Flyer Print Listing Flye…"
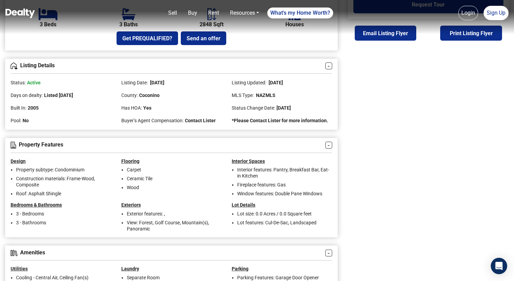
scroll to position [297, 0]
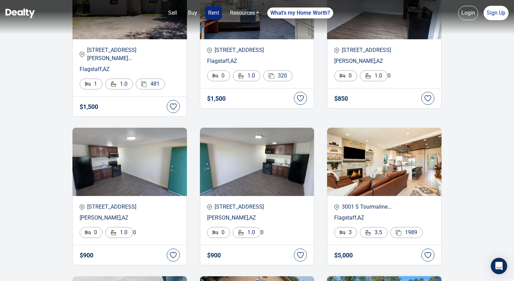
scroll to position [175, 0]
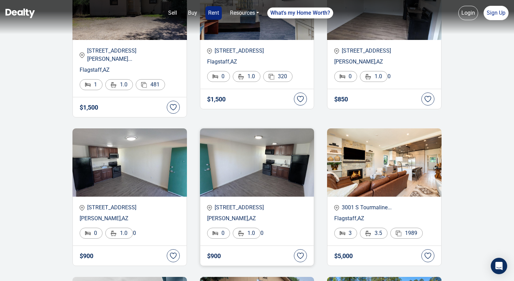
click at [228, 205] on div "[STREET_ADDRESS][PERSON_NAME] 0 1.0 0" at bounding box center [257, 221] width 114 height 49
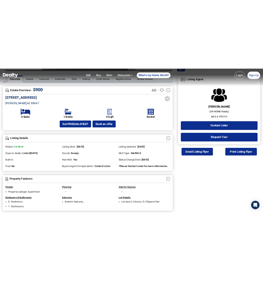
scroll to position [173, 0]
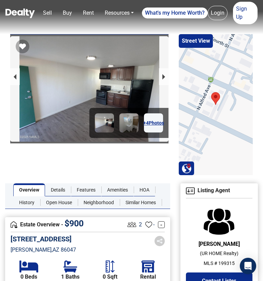
scroll to position [173, 0]
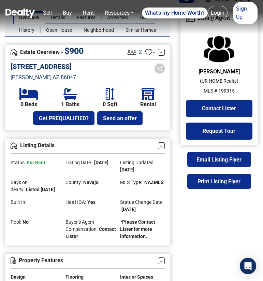
click at [224, 91] on p "MLS # 199315" at bounding box center [219, 90] width 67 height 7
copy p "199315"
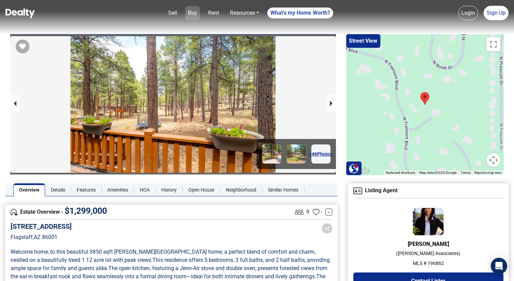
click at [192, 13] on link "Buy" at bounding box center [192, 13] width 15 height 14
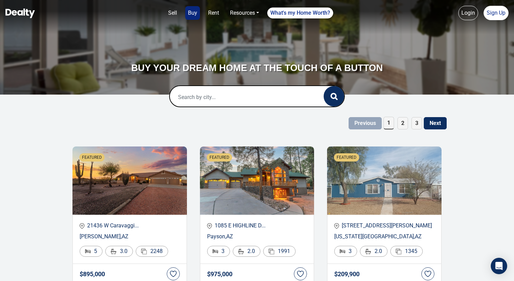
click at [227, 99] on input "text" at bounding box center [240, 97] width 140 height 22
click at [284, 122] on div "25 Cibola Drive, Sedona, AZ 86336" at bounding box center [257, 120] width 164 height 14
type input "25 Cibola Drive, Sedona, AZ 86336"
click at [337, 101] on button "button" at bounding box center [334, 96] width 20 height 20
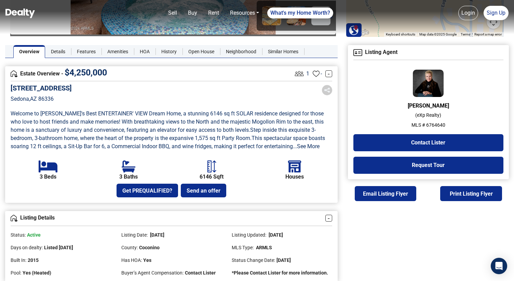
scroll to position [138, 0]
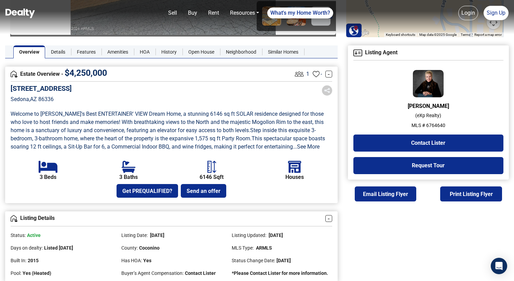
click at [431, 127] on p "MLS # 6764640" at bounding box center [428, 125] width 150 height 7
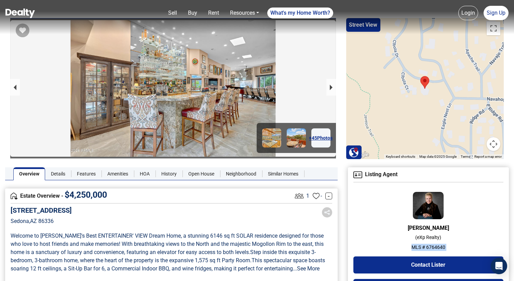
scroll to position [0, 0]
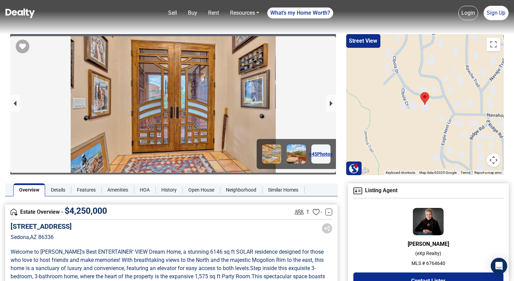
click at [45, 230] on h5 "25 Cibola Drive" at bounding box center [41, 226] width 61 height 8
drag, startPoint x: 56, startPoint y: 237, endPoint x: 2, endPoint y: 227, distance: 54.4
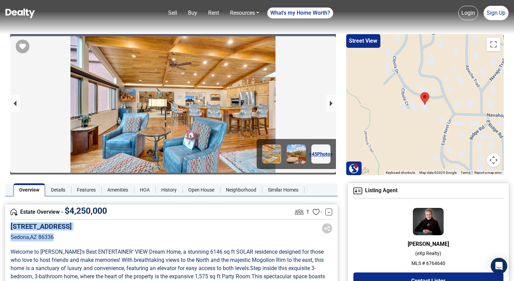
copy div "25 Cibola Drive Sedona , AZ 86336"
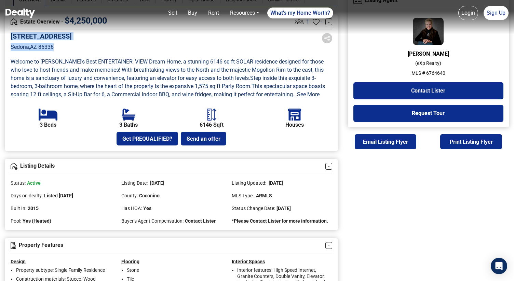
scroll to position [169, 0]
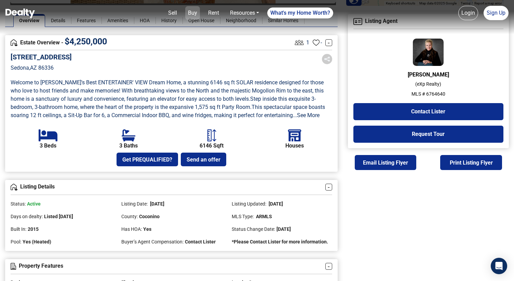
click at [193, 15] on link "Buy" at bounding box center [192, 13] width 15 height 14
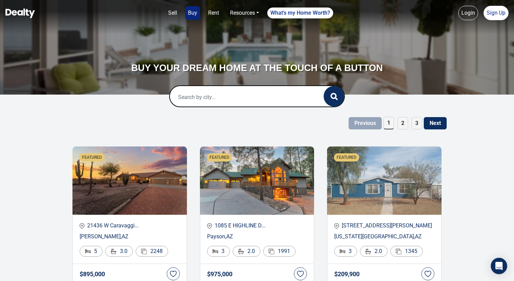
click at [234, 95] on input "text" at bounding box center [240, 97] width 140 height 22
paste input "[STREET_ADDRESS][PERSON_NAME]"
type input "2"
